Goal: Information Seeking & Learning: Obtain resource

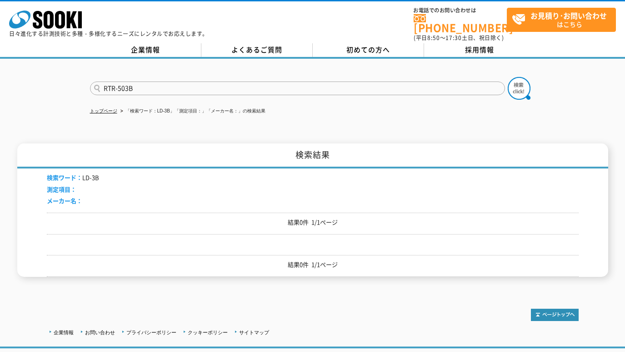
type input "RTR-503B"
click at [519, 86] on img at bounding box center [519, 88] width 23 height 23
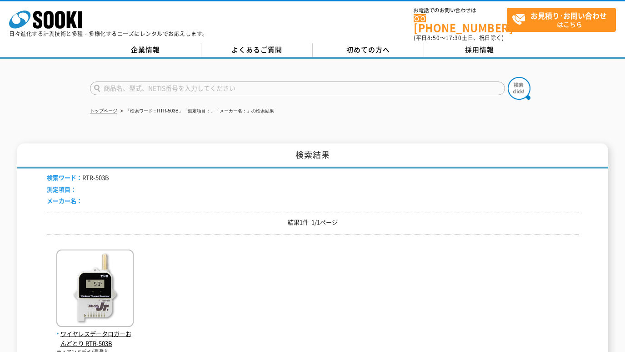
click at [95, 279] on img at bounding box center [94, 289] width 77 height 80
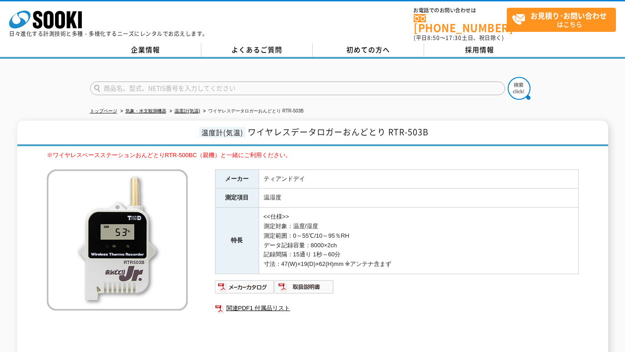
click at [264, 302] on link "関連PDF1 付属品リスト" at bounding box center [397, 308] width 364 height 12
click at [111, 83] on input "text" at bounding box center [297, 88] width 415 height 14
paste input "G319-T"
type input "G319-T"
click at [522, 86] on img at bounding box center [519, 88] width 23 height 23
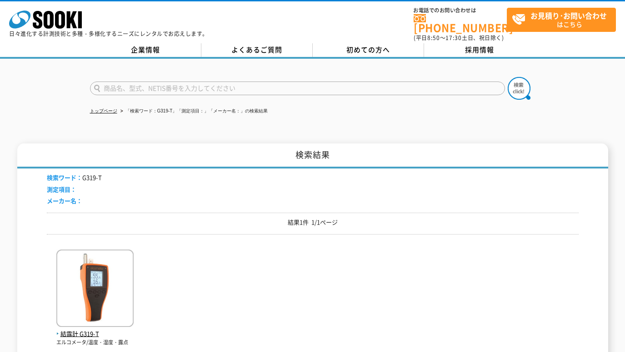
click at [120, 264] on img at bounding box center [94, 289] width 77 height 80
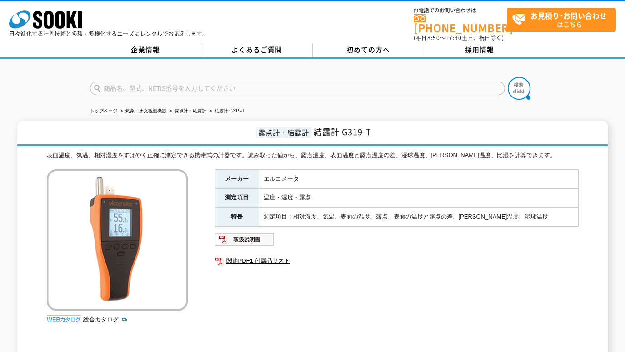
click at [251, 255] on link "関連PDF1 付属品リスト" at bounding box center [397, 261] width 364 height 12
click at [257, 257] on link "関連PDF1 付属品リスト" at bounding box center [397, 261] width 364 height 12
click at [251, 232] on img at bounding box center [245, 239] width 60 height 15
click at [138, 85] on input "text" at bounding box center [297, 88] width 415 height 14
paste input "SK-130ITH"
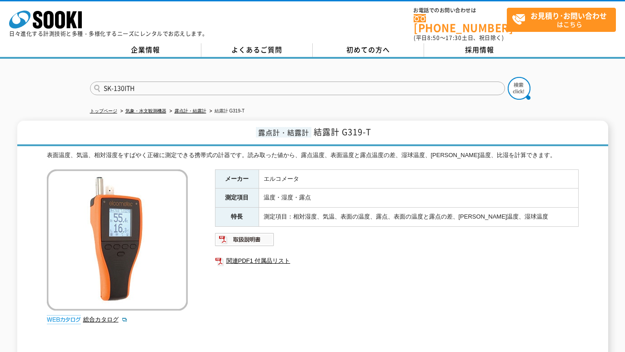
type input "SK-130ITH"
click at [523, 84] on img at bounding box center [519, 88] width 23 height 23
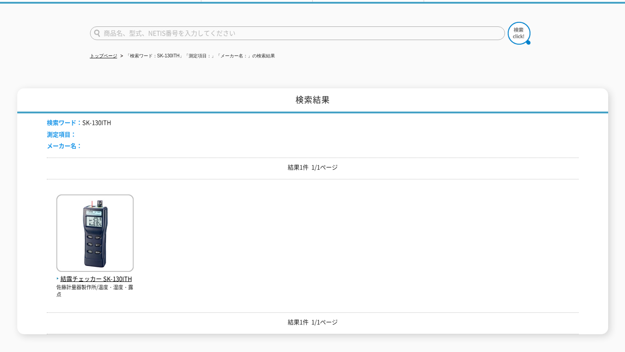
scroll to position [76, 0]
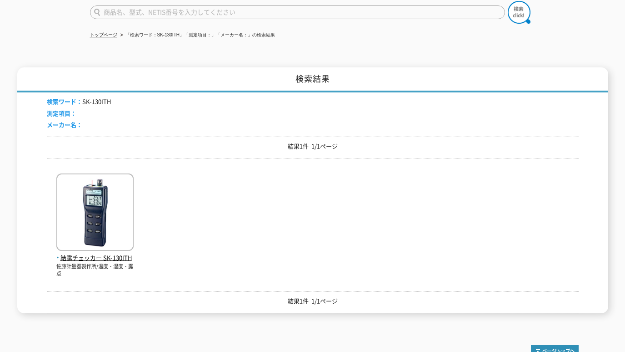
click at [98, 206] on img at bounding box center [94, 213] width 77 height 80
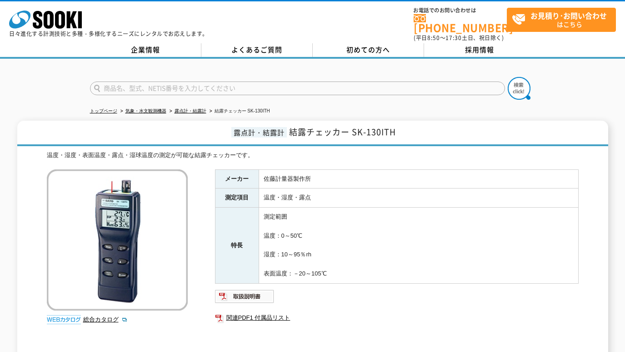
click at [255, 290] on img at bounding box center [245, 296] width 60 height 15
